Goal: Information Seeking & Learning: Learn about a topic

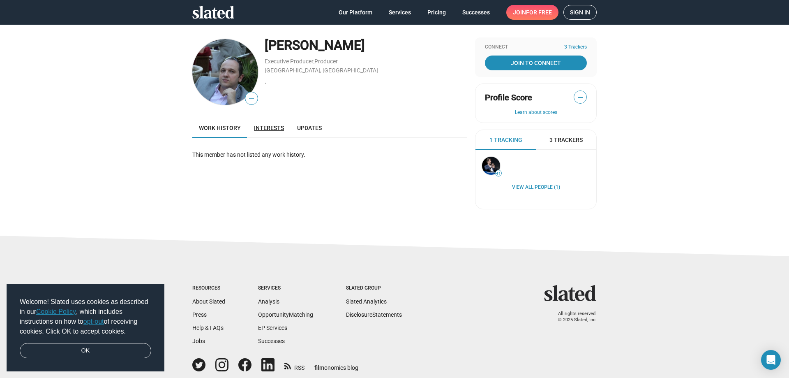
click at [267, 131] on span "Interests" at bounding box center [269, 127] width 30 height 7
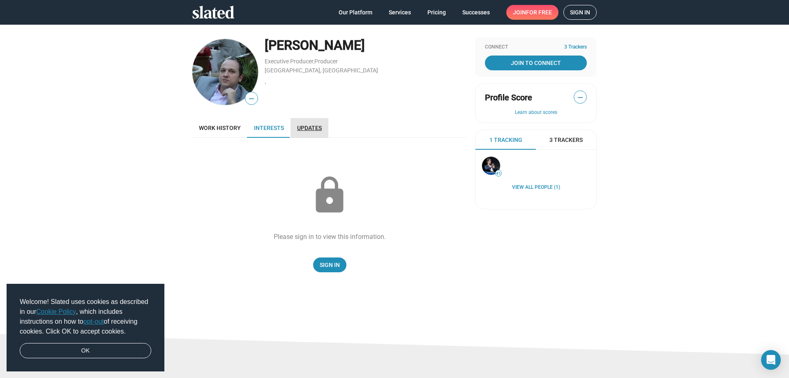
click at [312, 130] on span "Updates" at bounding box center [309, 127] width 25 height 7
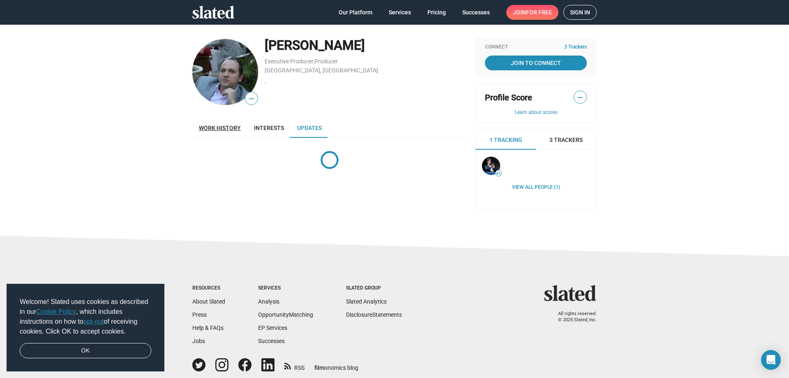
click at [211, 128] on span "Work history" at bounding box center [220, 127] width 42 height 7
click at [555, 144] on div "3 Trackers" at bounding box center [566, 140] width 60 height 20
